Goal: Task Accomplishment & Management: Complete application form

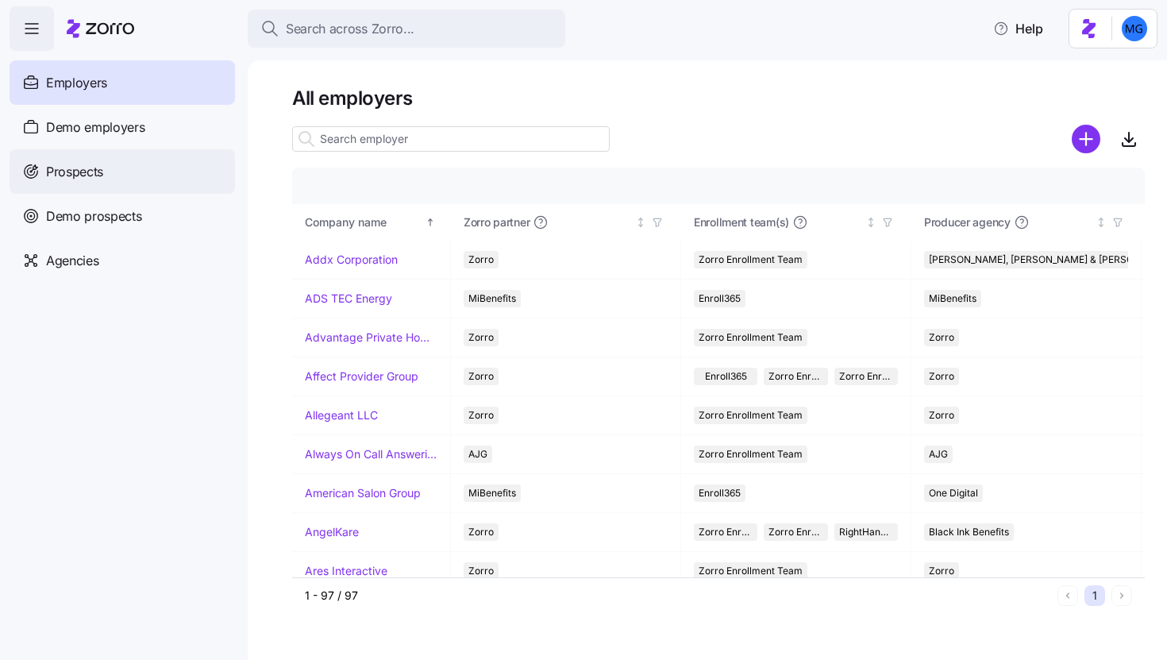
click at [160, 177] on div "Prospects" at bounding box center [123, 171] width 226 height 44
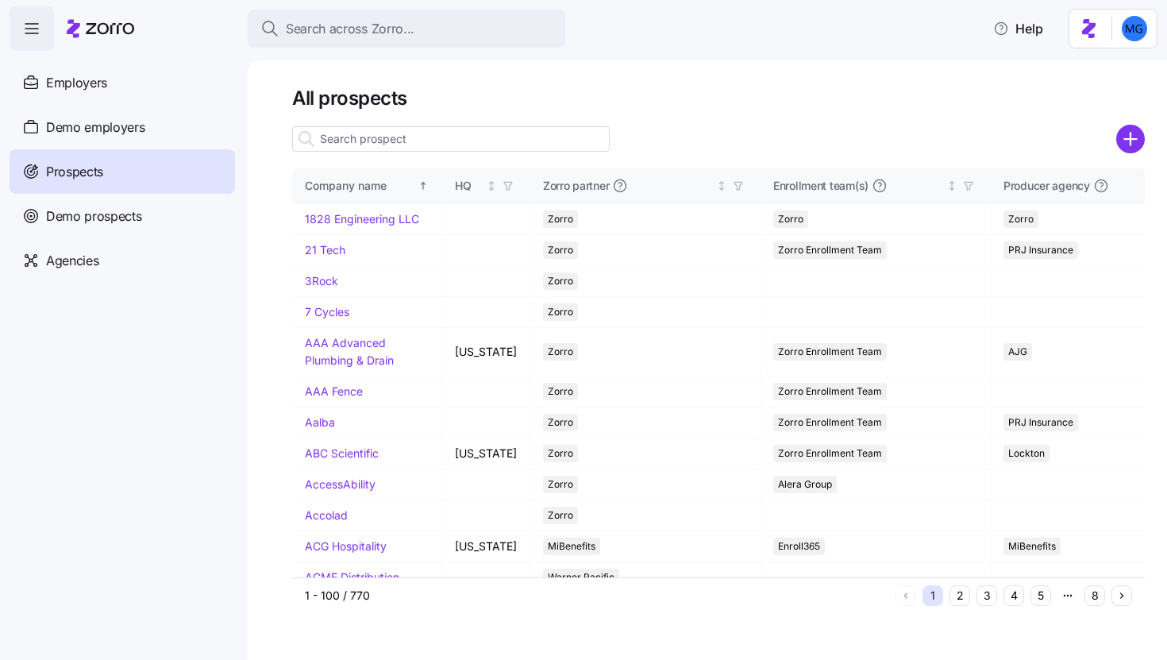
click at [428, 143] on input at bounding box center [451, 138] width 318 height 25
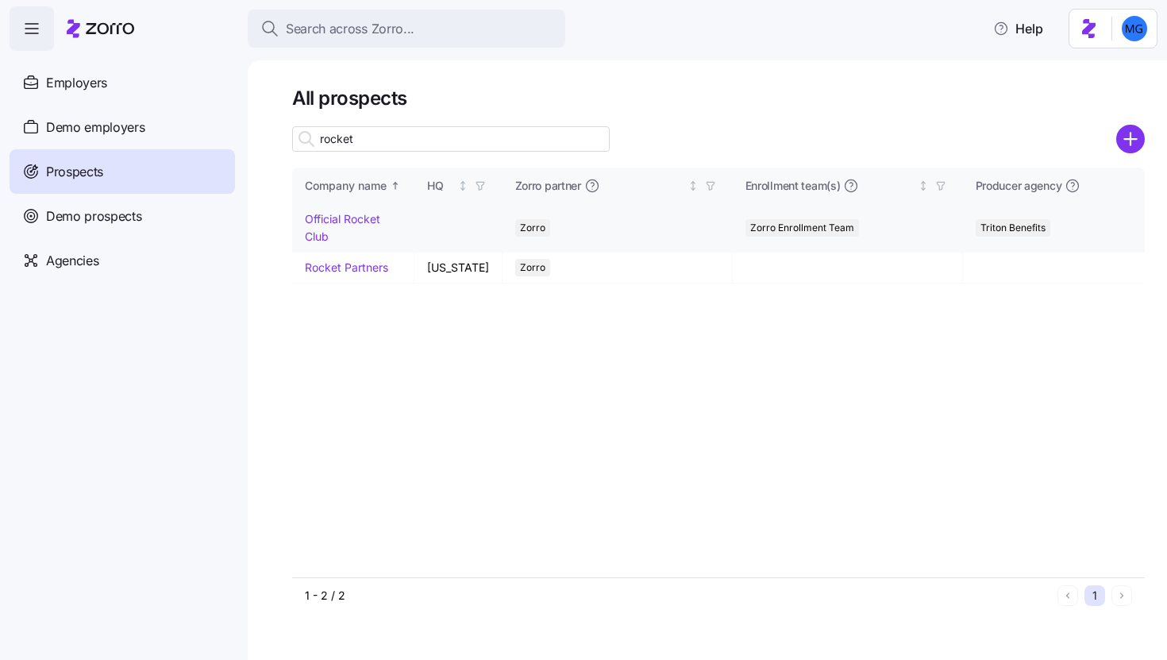
type input "rocket"
click at [346, 214] on link "Official Rocket Club" at bounding box center [342, 227] width 75 height 31
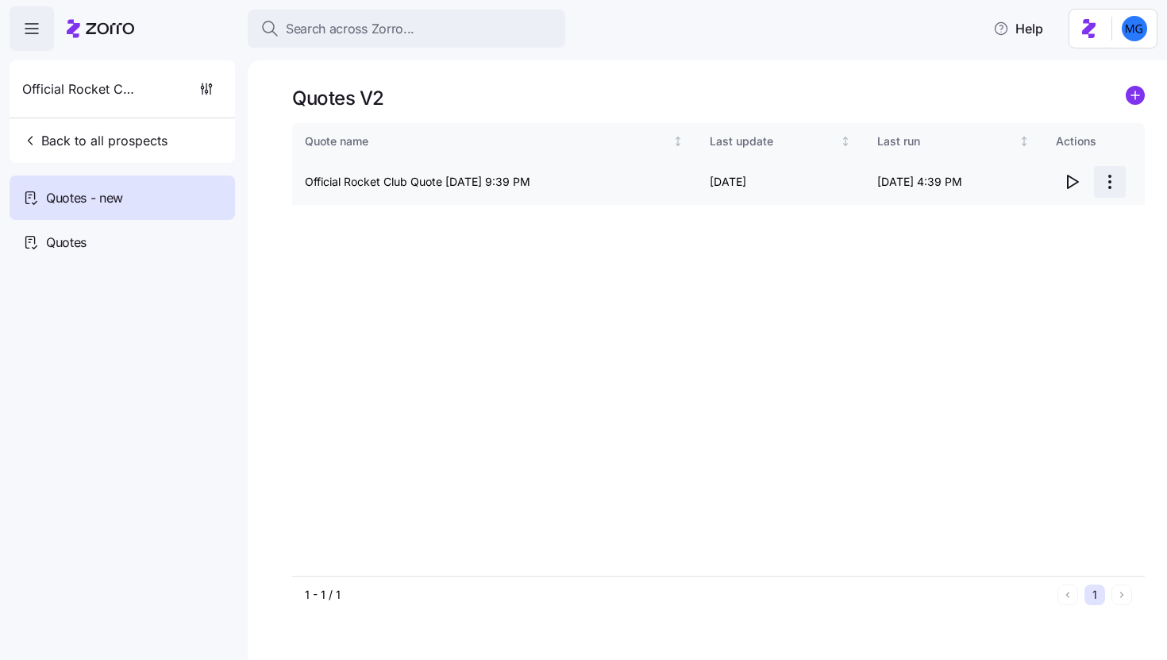
click at [1108, 185] on html "Search across Zorro... Help Official Rocket Club Back to all prospects Quotes -…" at bounding box center [583, 325] width 1167 height 650
click at [1074, 215] on div "Edit quote" at bounding box center [1046, 220] width 146 height 25
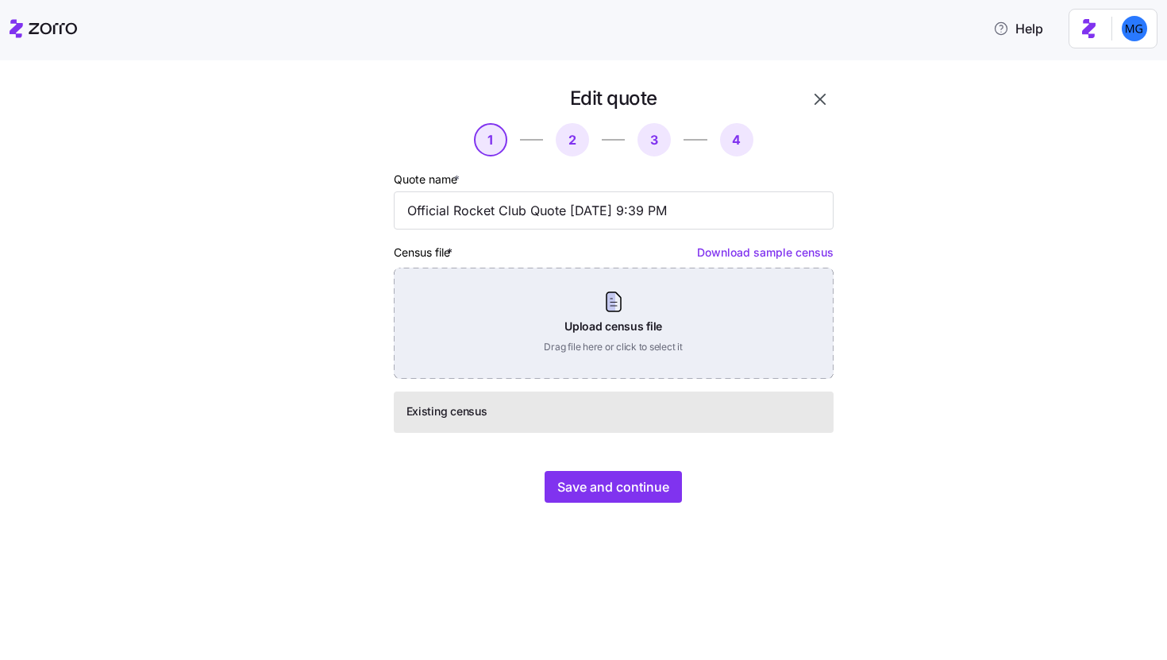
click at [611, 326] on div "Upload census file Drag file here or click to select it" at bounding box center [614, 323] width 440 height 111
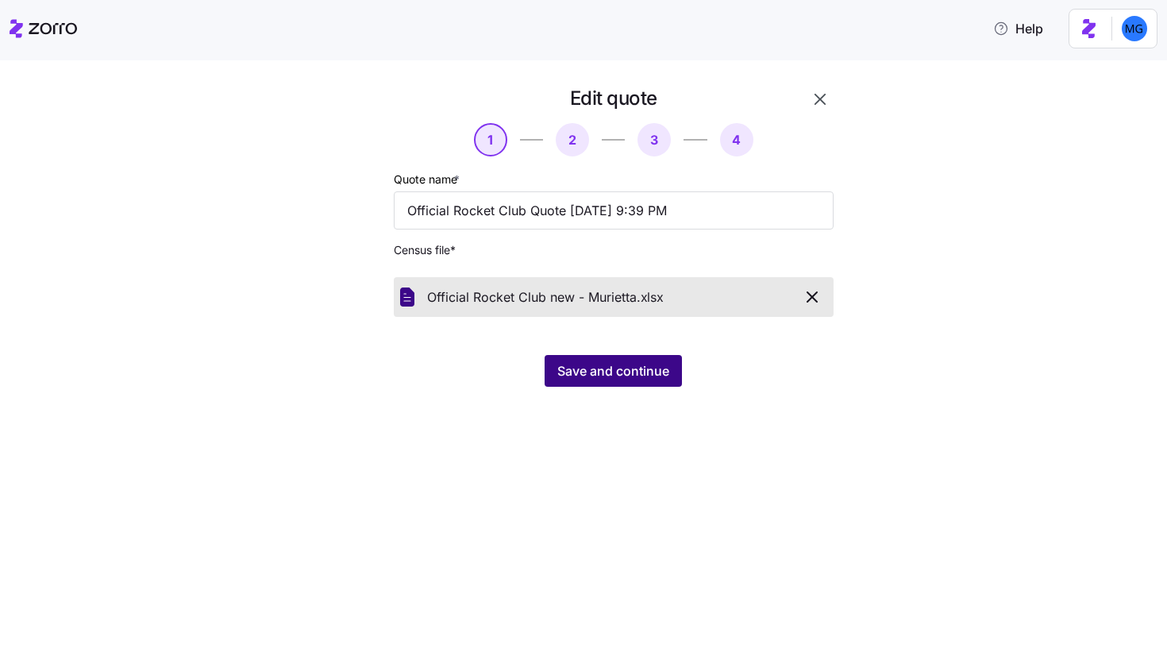
click at [602, 383] on button "Save and continue" at bounding box center [613, 371] width 137 height 32
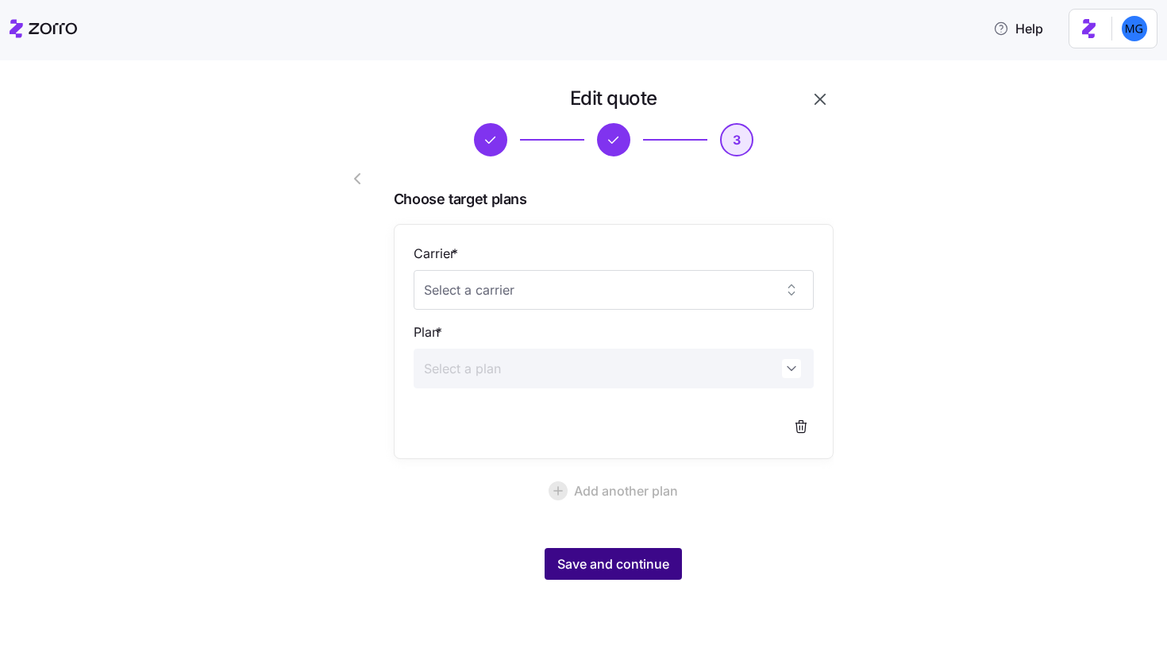
click at [634, 564] on span "Save and continue" at bounding box center [613, 563] width 112 height 19
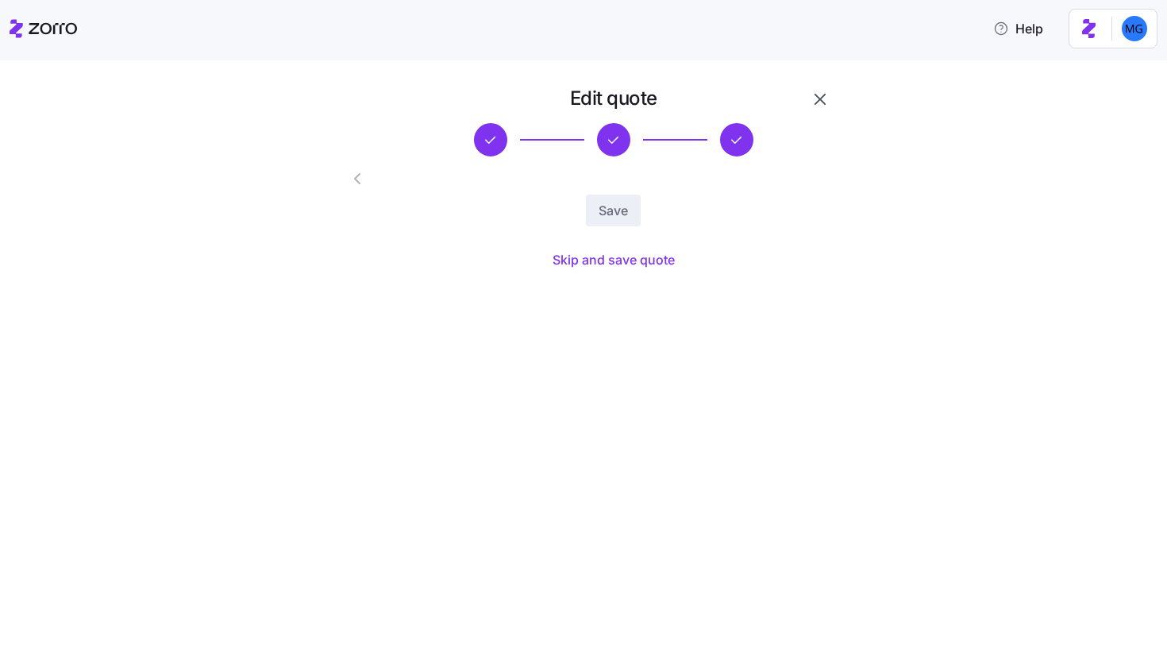
click at [819, 103] on icon "button" at bounding box center [820, 99] width 19 height 19
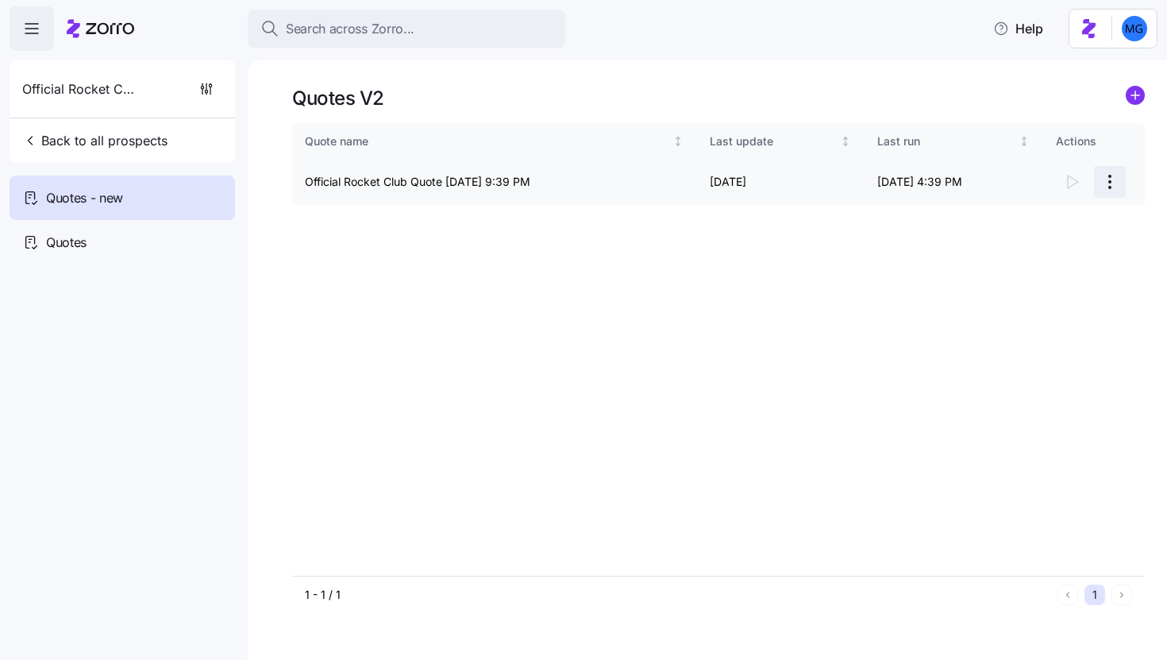
click at [1105, 187] on html "Search across Zorro... Help Official Rocket Club Back to all prospects Quotes -…" at bounding box center [583, 325] width 1167 height 650
click at [1057, 223] on div "Continue setup" at bounding box center [1019, 220] width 79 height 17
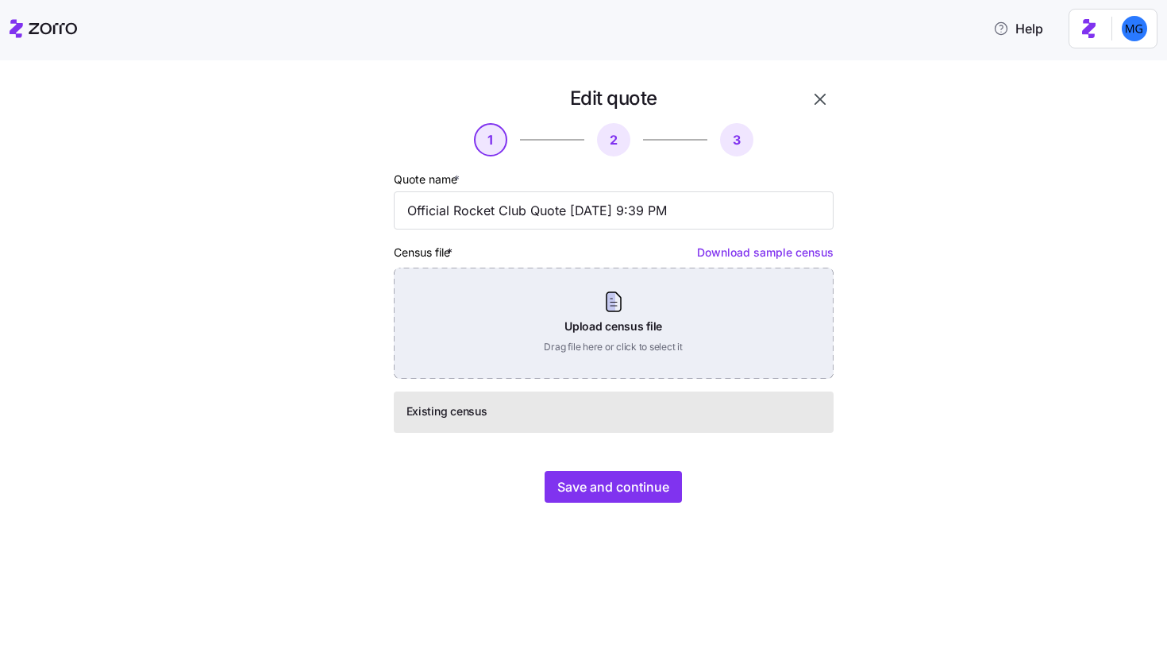
click at [610, 319] on div "Upload census file Drag file here or click to select it" at bounding box center [614, 323] width 440 height 111
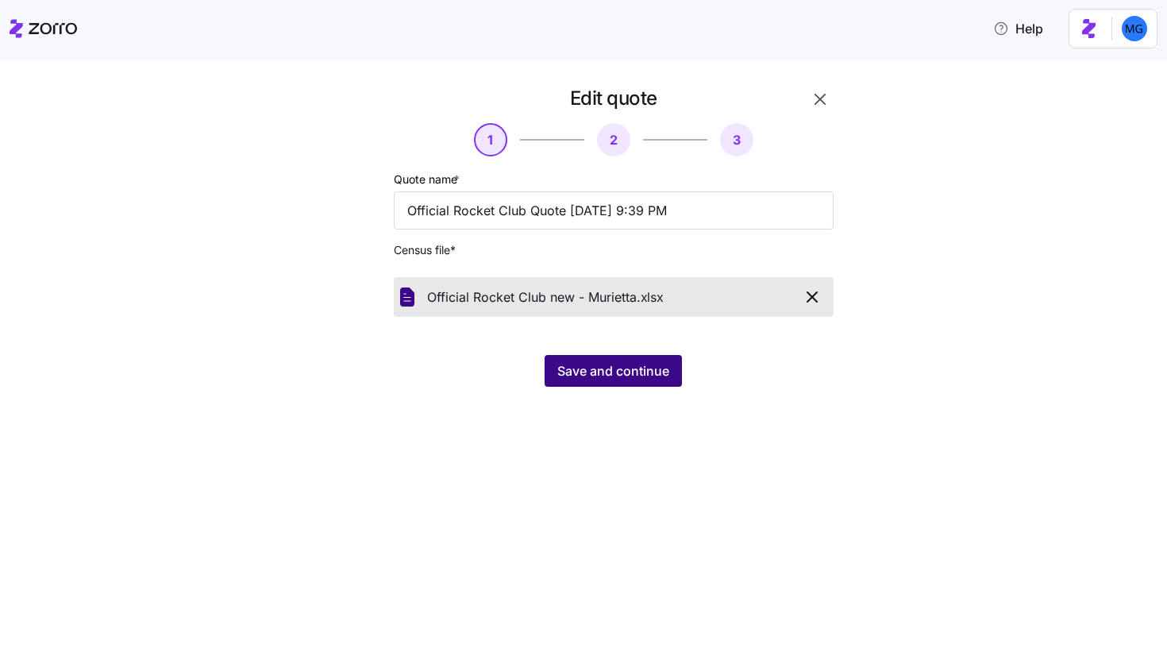
click at [620, 368] on span "Save and continue" at bounding box center [613, 370] width 112 height 19
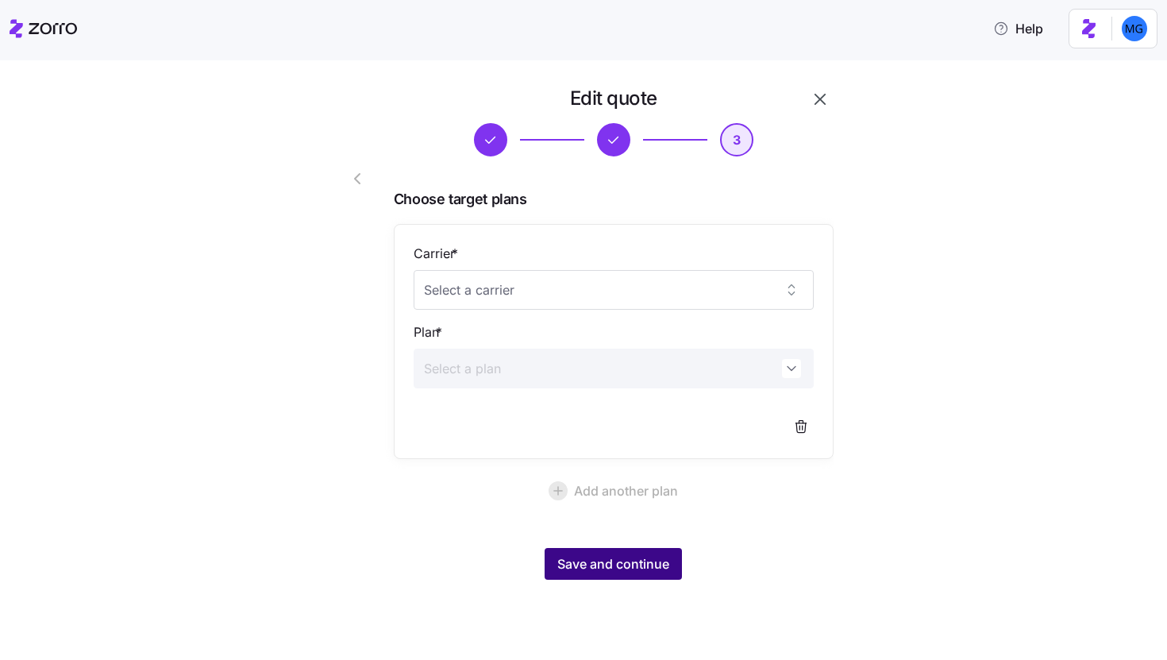
click at [626, 566] on span "Save and continue" at bounding box center [613, 563] width 112 height 19
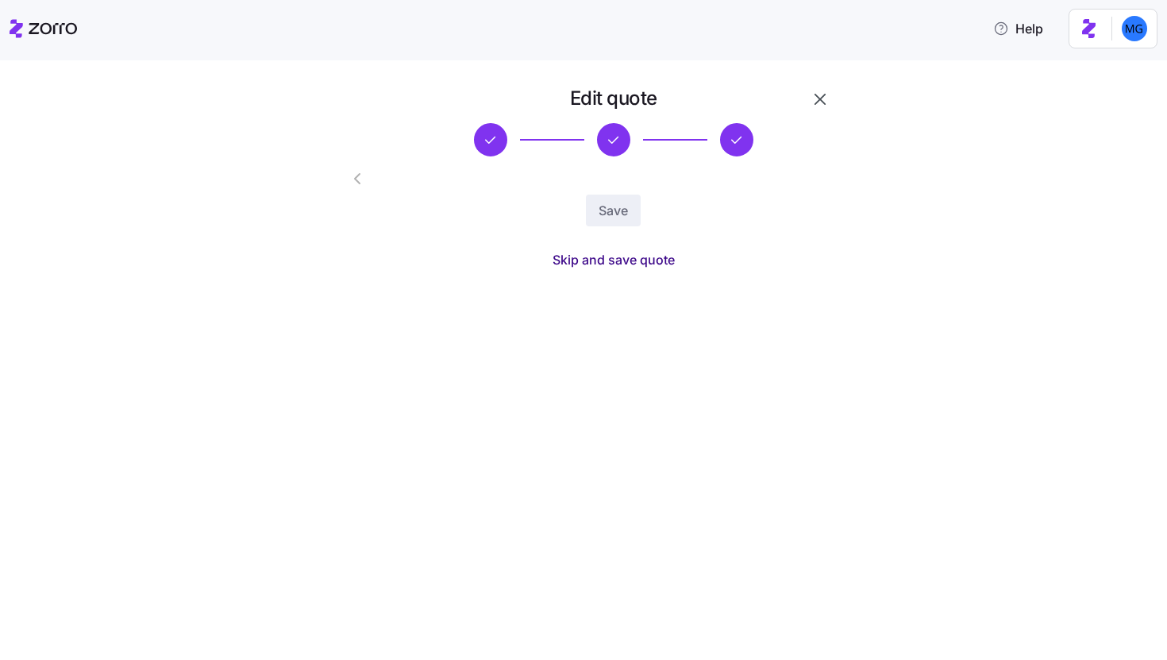
click at [650, 260] on span "Skip and save quote" at bounding box center [614, 259] width 122 height 19
